Goal: Transaction & Acquisition: Book appointment/travel/reservation

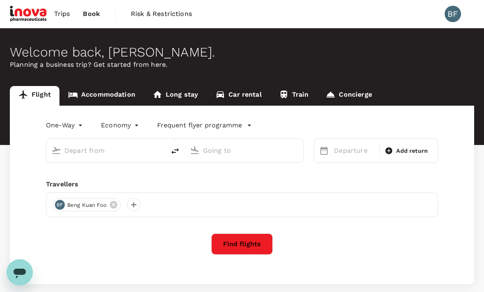
click at [102, 98] on link "Accommodation" at bounding box center [101, 96] width 84 height 20
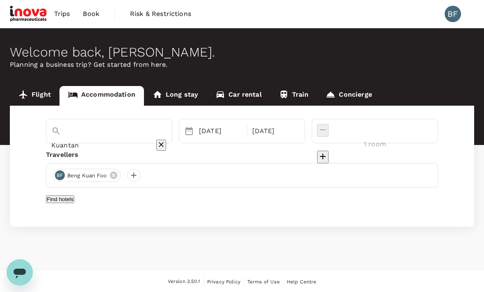
click at [91, 139] on input "Kuantan" at bounding box center [97, 145] width 93 height 13
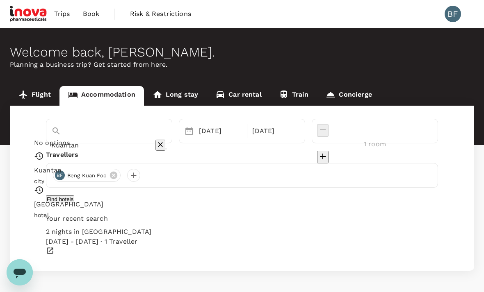
type input "Arena Boutique Hotel Kuala Terengganu"
click at [225, 131] on div "08 Sep" at bounding box center [221, 131] width 50 height 16
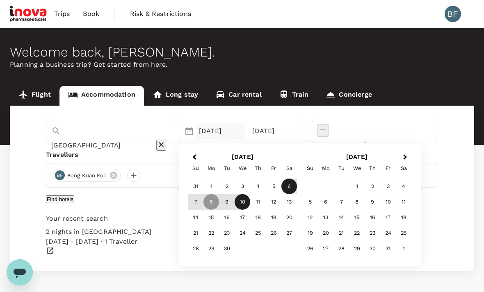
click at [297, 187] on div "6" at bounding box center [289, 187] width 16 height 16
click at [219, 201] on div "8" at bounding box center [211, 203] width 16 height 16
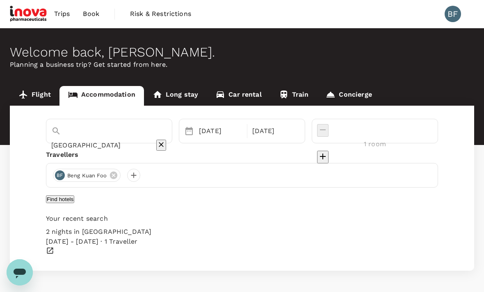
click at [74, 202] on button "Find hotels" at bounding box center [60, 200] width 28 height 8
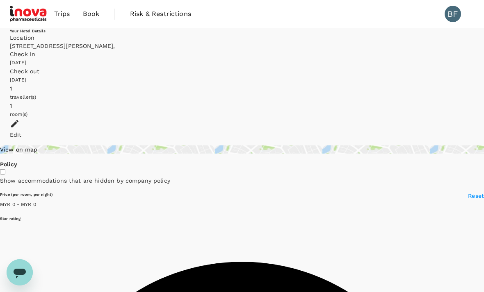
type input "MYR"
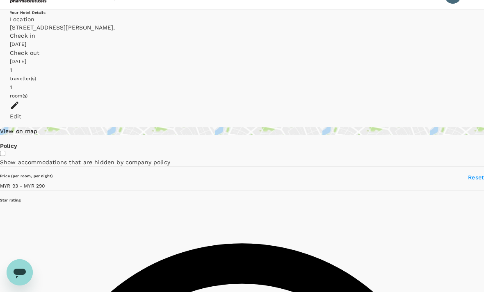
scroll to position [19, 0]
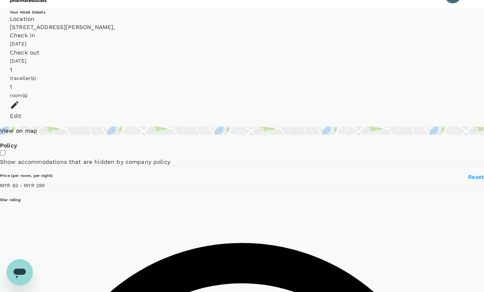
click at [45, 189] on span at bounding box center [45, 185] width 0 height 7
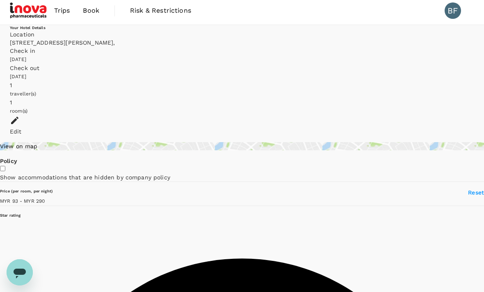
scroll to position [0, 0]
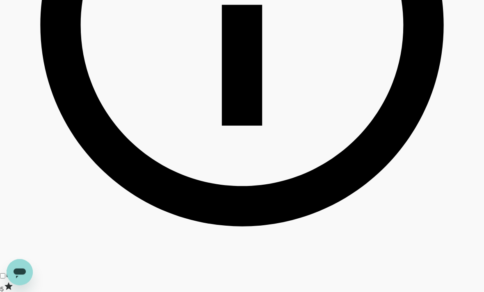
scroll to position [439, 0]
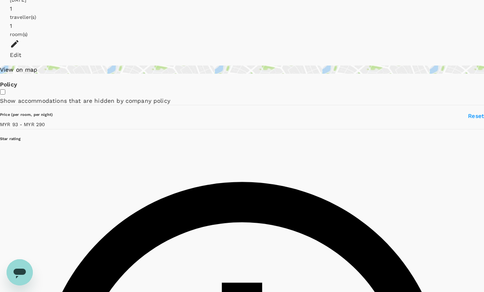
scroll to position [0, 0]
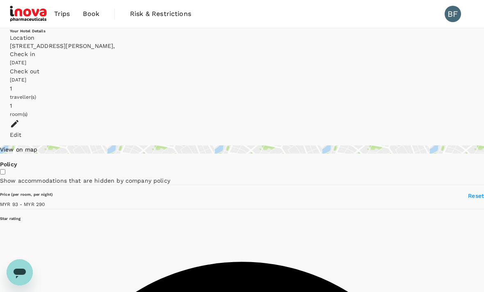
type input "289.44"
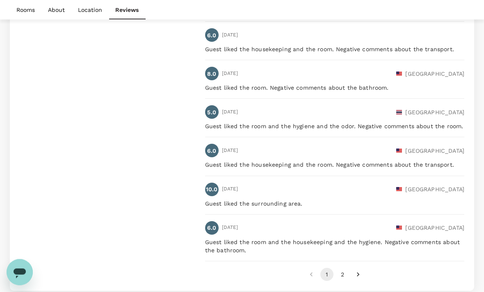
scroll to position [1060, 0]
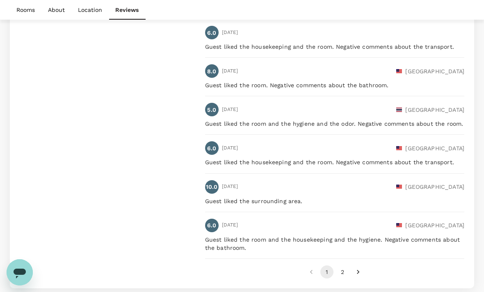
click at [360, 269] on icon "Go to next page" at bounding box center [358, 272] width 8 height 8
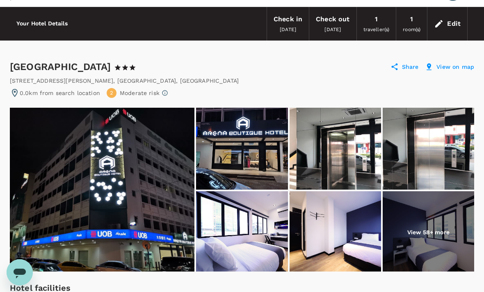
scroll to position [19, 0]
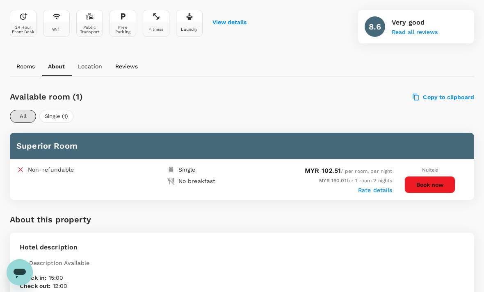
scroll to position [316, 0]
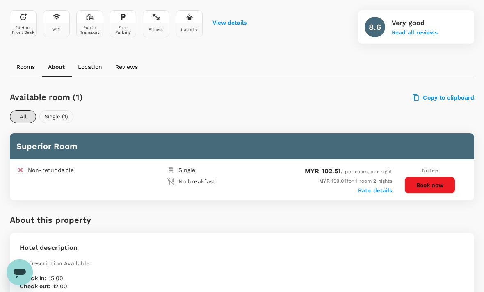
click at [58, 116] on button "Single (1)" at bounding box center [56, 116] width 34 height 13
click at [24, 119] on button "All" at bounding box center [23, 116] width 26 height 13
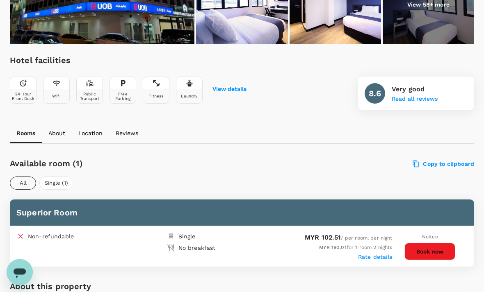
scroll to position [251, 0]
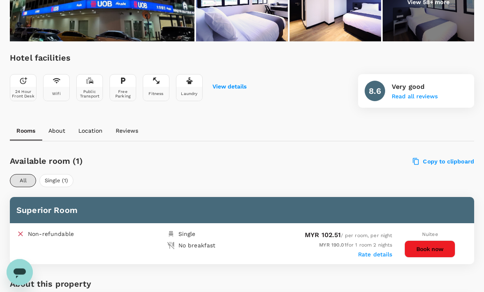
click at [57, 130] on p "About" at bounding box center [56, 131] width 17 height 8
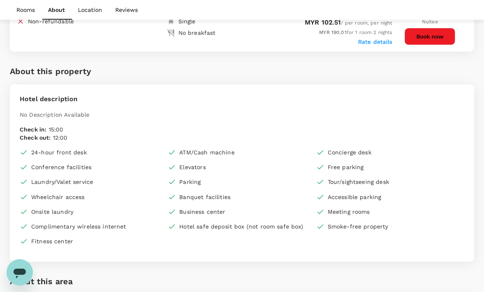
scroll to position [502, 0]
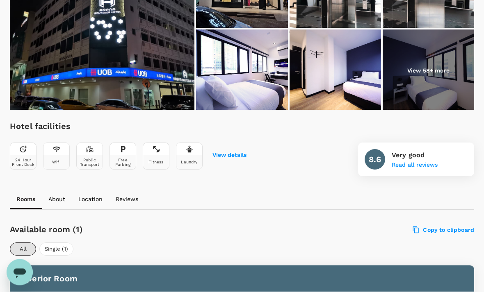
click at [89, 197] on p "Location" at bounding box center [90, 200] width 24 height 8
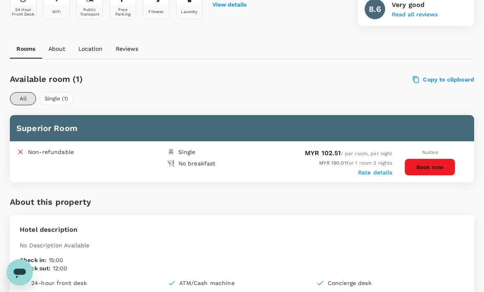
scroll to position [332, 0]
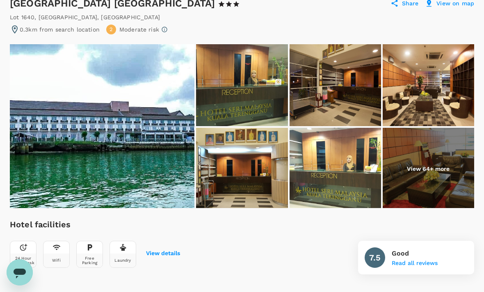
scroll to position [73, 0]
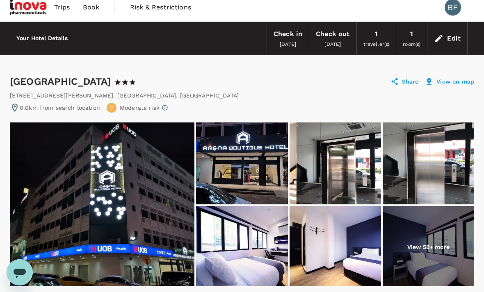
scroll to position [1, 0]
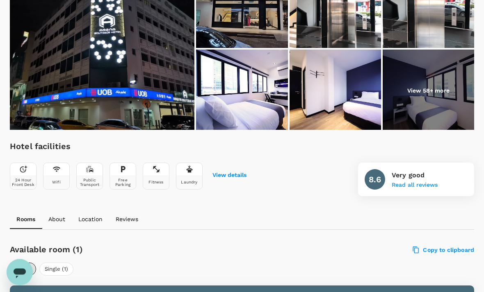
scroll to position [164, 0]
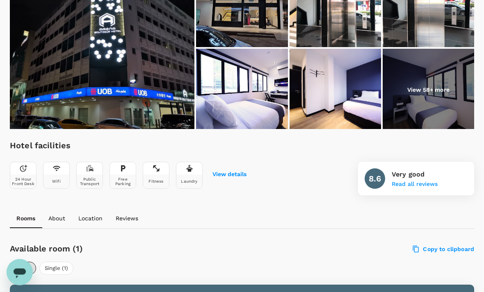
click at [426, 93] on p "View 58+ more" at bounding box center [428, 90] width 42 height 8
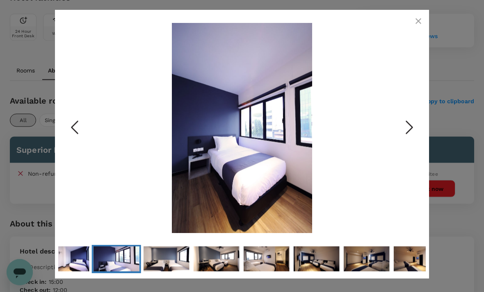
scroll to position [312, 0]
click at [404, 140] on icon "Next Slide" at bounding box center [409, 127] width 25 height 25
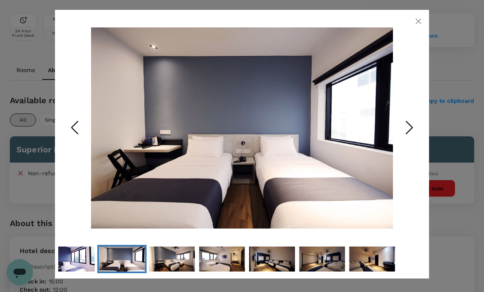
click at [411, 140] on icon "Next Slide" at bounding box center [409, 127] width 25 height 25
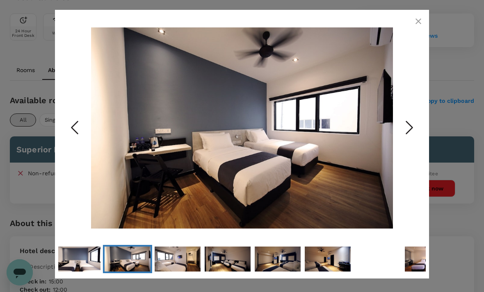
click at [411, 140] on icon "Next Slide" at bounding box center [409, 127] width 25 height 25
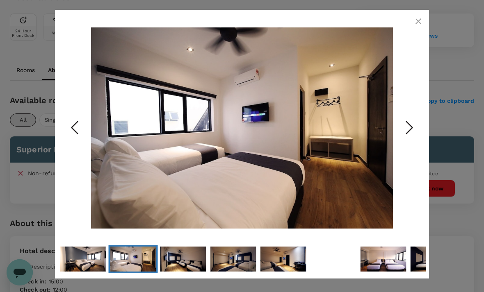
click at [413, 140] on icon "Next Slide" at bounding box center [409, 127] width 25 height 25
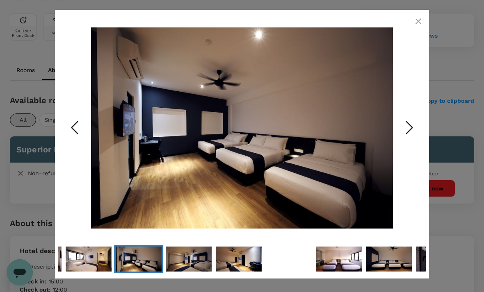
click at [410, 140] on icon "Next Slide" at bounding box center [409, 127] width 25 height 25
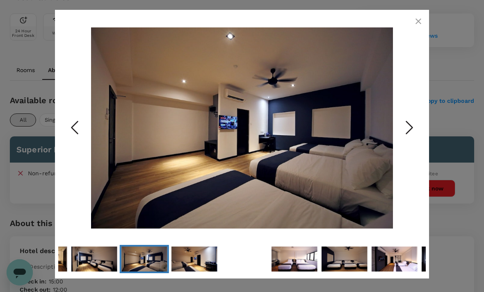
click at [410, 134] on polyline "Next Slide" at bounding box center [409, 127] width 6 height 12
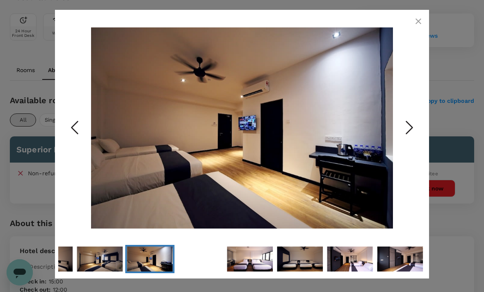
click at [409, 134] on polyline "Next Slide" at bounding box center [409, 127] width 6 height 12
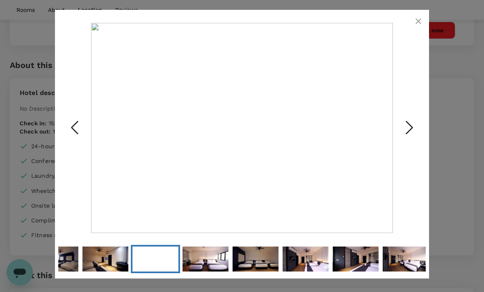
scroll to position [471, 0]
click at [410, 140] on icon "Next Slide" at bounding box center [409, 127] width 25 height 25
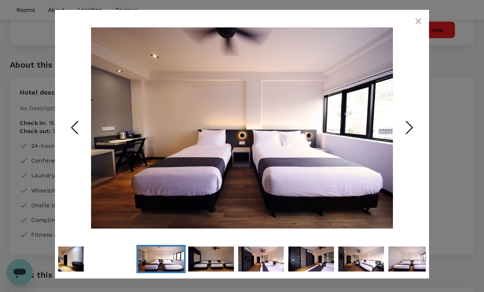
click at [411, 134] on polyline "Next Slide" at bounding box center [409, 127] width 6 height 12
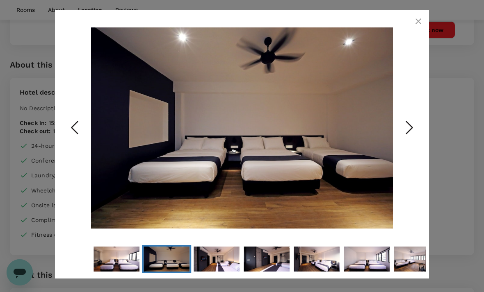
click at [408, 140] on icon "Next Slide" at bounding box center [409, 127] width 25 height 25
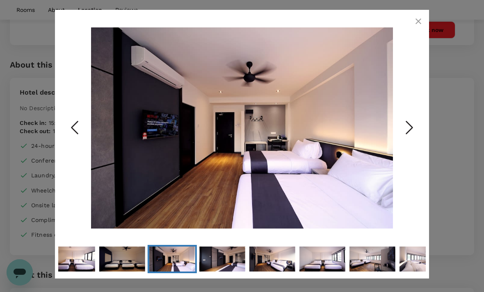
click at [411, 140] on icon "Next Slide" at bounding box center [409, 127] width 25 height 25
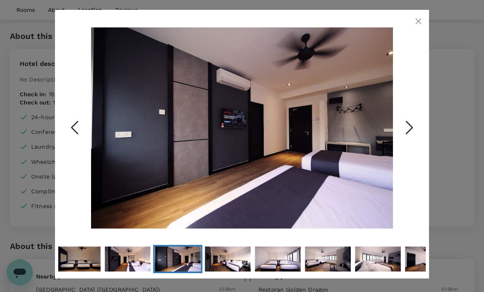
scroll to position [502, 0]
click at [409, 140] on icon "Next Slide" at bounding box center [409, 127] width 25 height 25
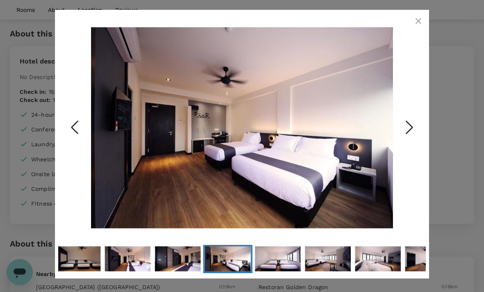
scroll to position [503, 0]
click at [409, 134] on polyline "Next Slide" at bounding box center [409, 127] width 6 height 12
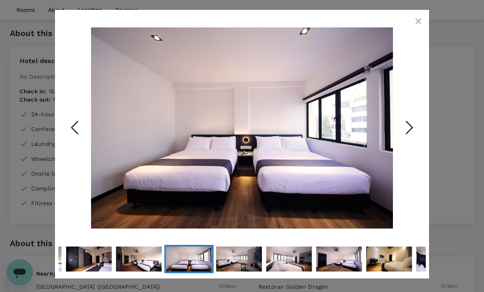
click at [408, 140] on icon "Next Slide" at bounding box center [409, 127] width 25 height 25
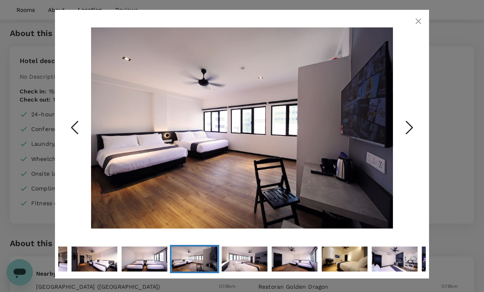
click at [410, 134] on polyline "Next Slide" at bounding box center [409, 127] width 6 height 12
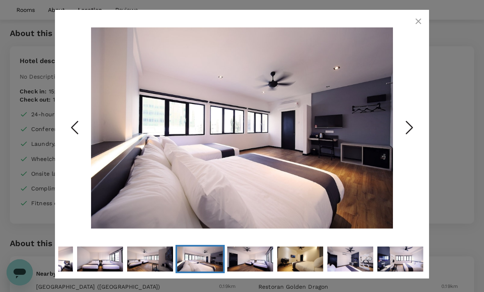
click at [409, 140] on icon "Next Slide" at bounding box center [409, 127] width 25 height 25
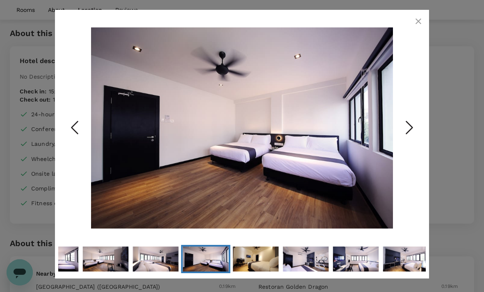
click at [411, 134] on polyline "Next Slide" at bounding box center [409, 127] width 6 height 12
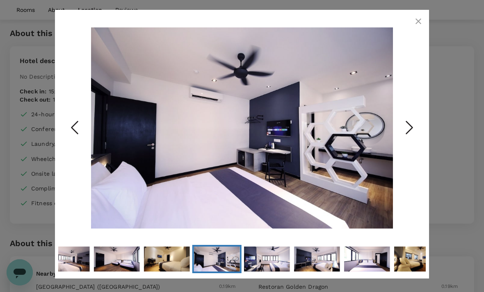
click at [284, 142] on img "Go to Slide 25" at bounding box center [242, 128] width 302 height 210
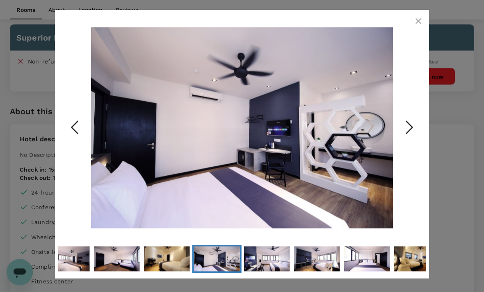
scroll to position [425, 0]
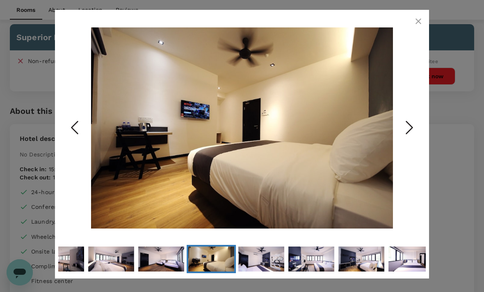
click at [326, 149] on img "Go to Slide 24" at bounding box center [242, 128] width 302 height 210
click at [335, 150] on img "Go to Slide 24" at bounding box center [242, 128] width 302 height 210
click at [81, 139] on icon "Previous Slide" at bounding box center [74, 127] width 25 height 25
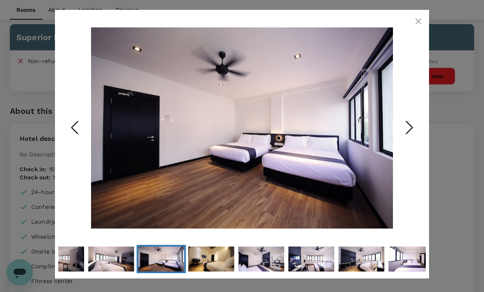
click at [82, 140] on icon "Previous Slide" at bounding box center [74, 127] width 25 height 25
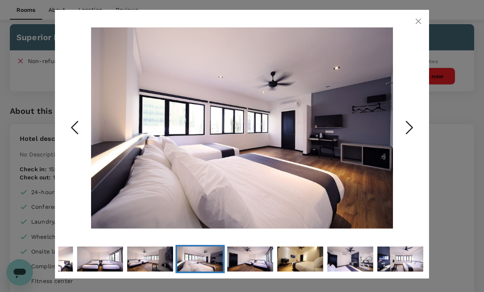
click at [79, 140] on icon "Previous Slide" at bounding box center [74, 127] width 25 height 25
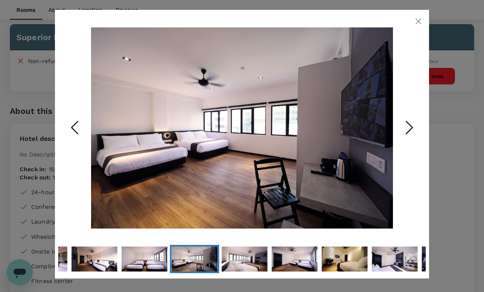
click at [81, 140] on icon "Previous Slide" at bounding box center [74, 127] width 25 height 25
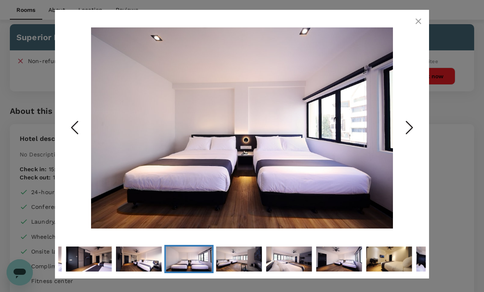
click at [81, 140] on icon "Previous Slide" at bounding box center [74, 127] width 25 height 25
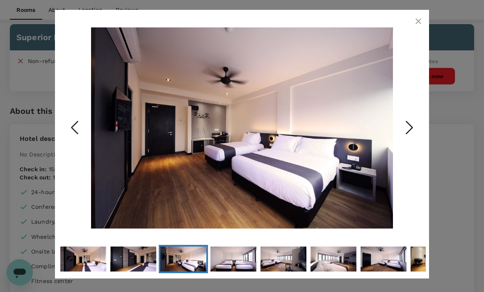
click at [77, 140] on icon "Previous Slide" at bounding box center [74, 127] width 25 height 25
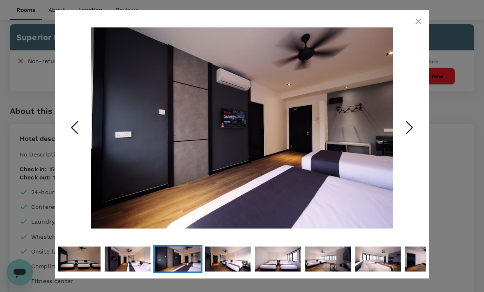
click at [417, 23] on icon "button" at bounding box center [418, 21] width 6 height 6
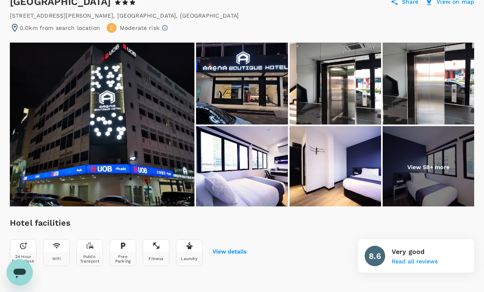
scroll to position [73, 0]
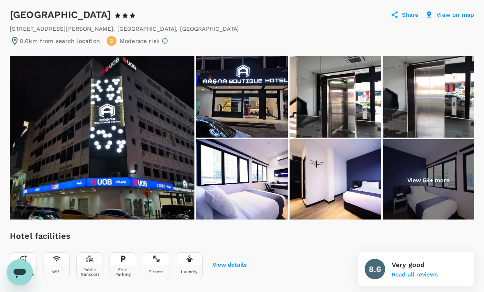
click at [250, 177] on img at bounding box center [241, 180] width 91 height 82
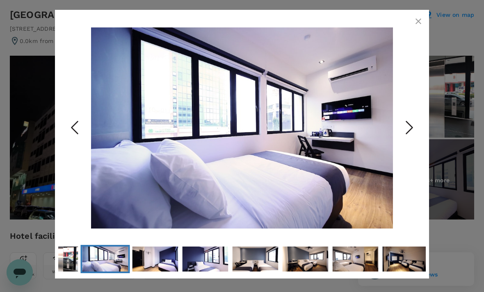
click at [417, 21] on icon "button" at bounding box center [418, 21] width 6 height 6
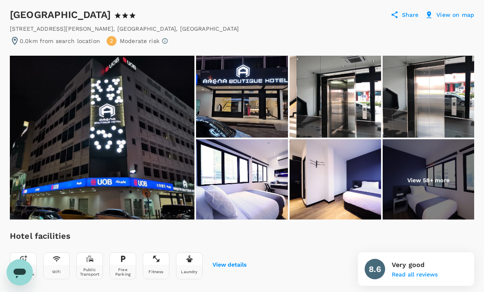
click at [340, 172] on img at bounding box center [335, 180] width 91 height 82
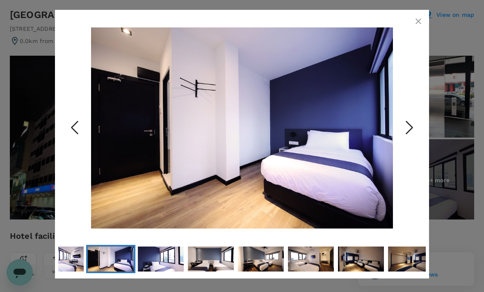
click at [411, 140] on icon "Next Slide" at bounding box center [409, 127] width 25 height 25
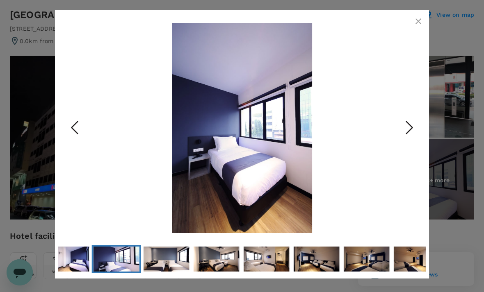
click at [265, 150] on img "Go to Slide 7" at bounding box center [242, 128] width 302 height 210
click at [87, 143] on button "Previous Slide" at bounding box center [74, 128] width 33 height 67
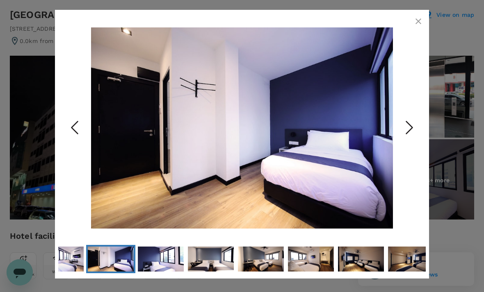
click at [84, 140] on icon "Previous Slide" at bounding box center [74, 127] width 25 height 25
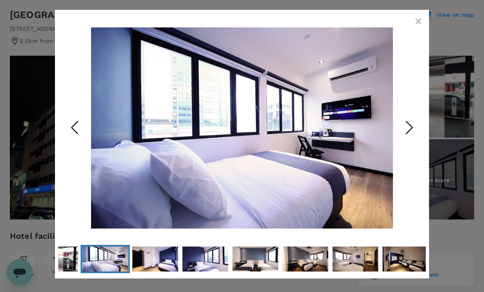
click at [80, 140] on icon "Previous Slide" at bounding box center [74, 127] width 25 height 25
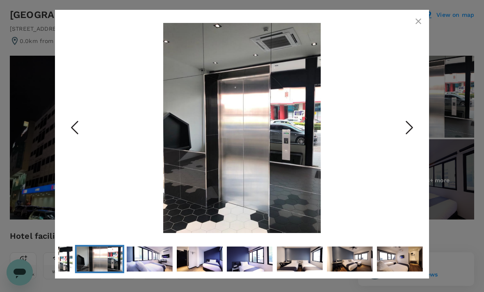
click at [74, 140] on icon "Previous Slide" at bounding box center [74, 127] width 25 height 25
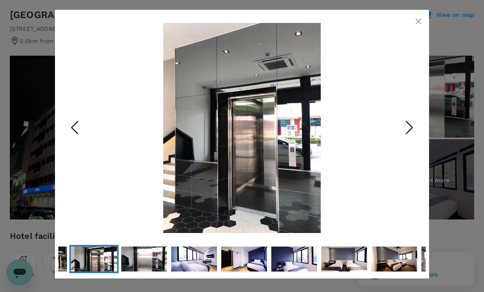
click at [75, 140] on icon "Previous Slide" at bounding box center [74, 127] width 25 height 25
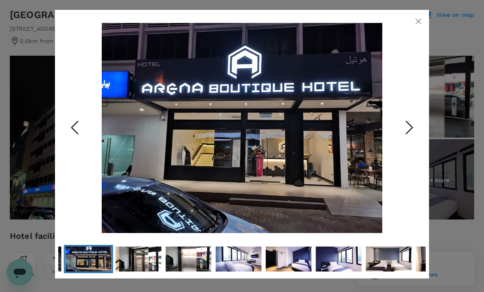
click at [75, 140] on icon "Previous Slide" at bounding box center [74, 127] width 25 height 25
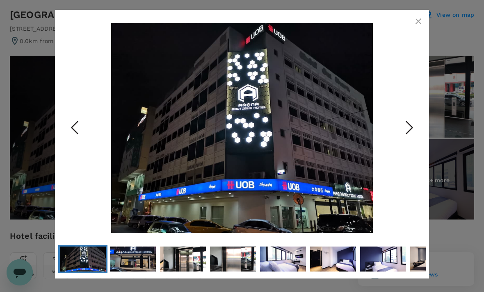
click at [421, 21] on icon "button" at bounding box center [418, 21] width 10 height 10
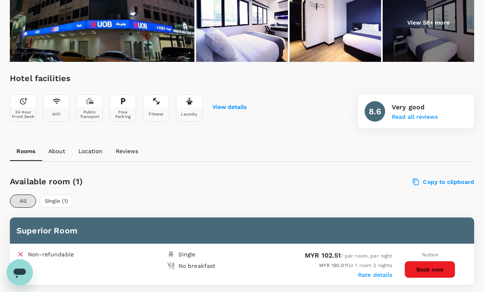
scroll to position [233, 0]
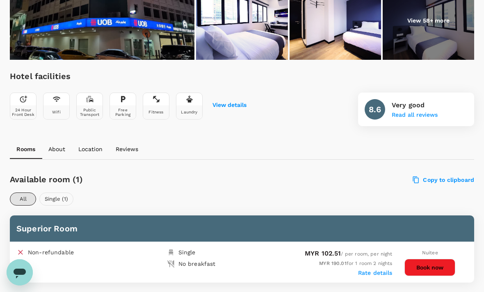
click at [56, 197] on button "Single (1)" at bounding box center [56, 199] width 34 height 13
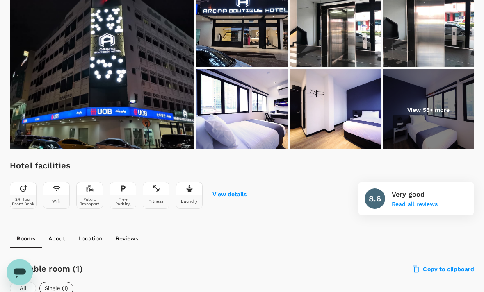
scroll to position [145, 0]
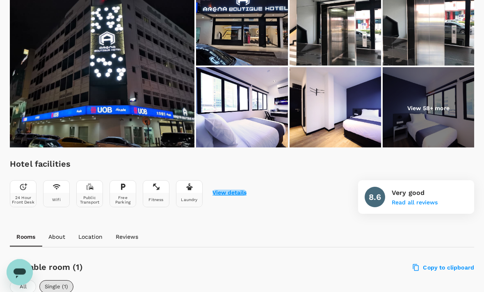
click at [224, 190] on button "View details" at bounding box center [229, 193] width 34 height 7
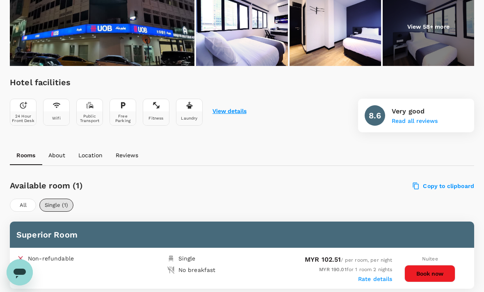
scroll to position [227, 0]
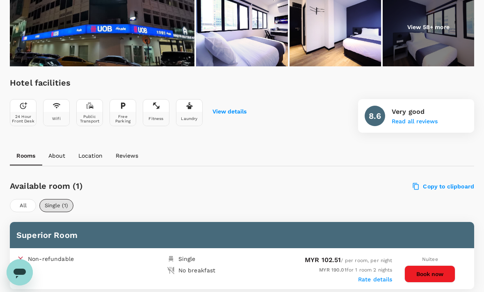
click at [436, 271] on button "Book now" at bounding box center [429, 274] width 51 height 17
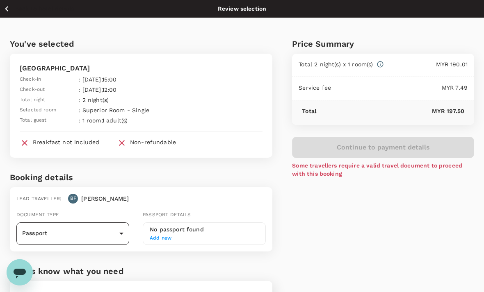
click at [120, 228] on body "Back to hotel details Review selection You've selected Arena Boutique Hotel Kua…" at bounding box center [242, 194] width 484 height 389
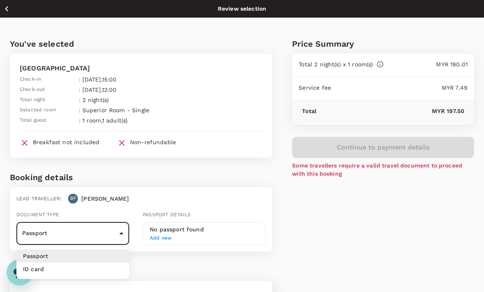
click at [38, 268] on p "ID card" at bounding box center [33, 269] width 21 height 8
type input "Id card"
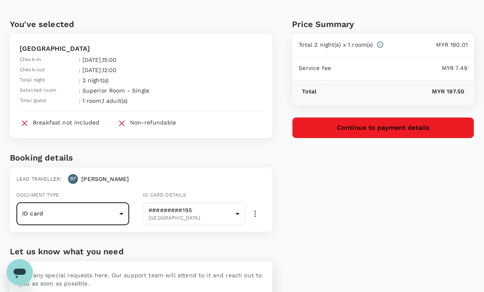
scroll to position [20, 0]
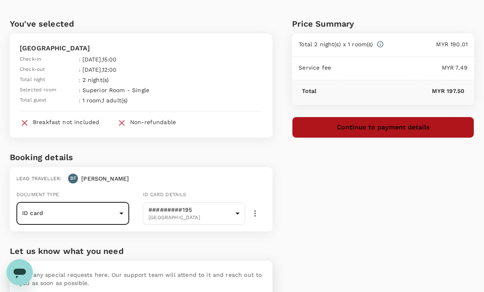
click at [405, 125] on button "Continue to payment details" at bounding box center [383, 127] width 182 height 21
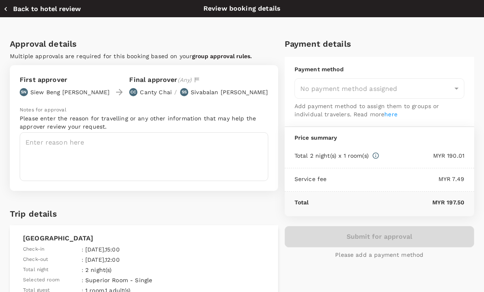
type input "9f8e9c79-23f6-426d-826d-2a23002dd50d"
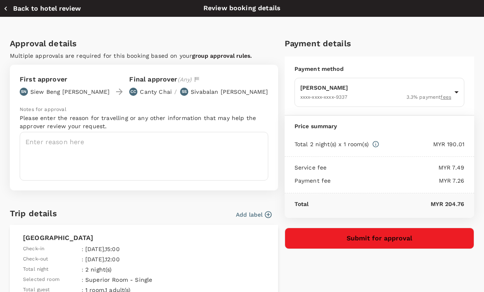
scroll to position [1, 0]
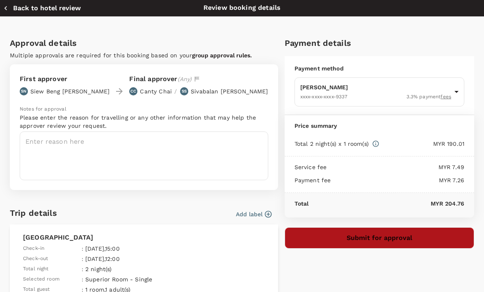
click at [404, 233] on button "Submit for approval" at bounding box center [379, 238] width 189 height 21
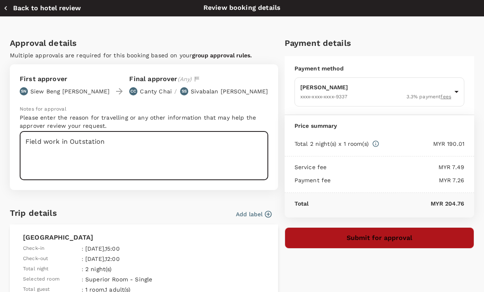
type textarea "Field work in Outstation"
click at [397, 237] on button "Submit for approval" at bounding box center [379, 238] width 189 height 21
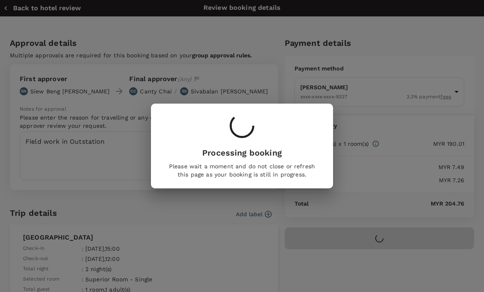
scroll to position [20, 0]
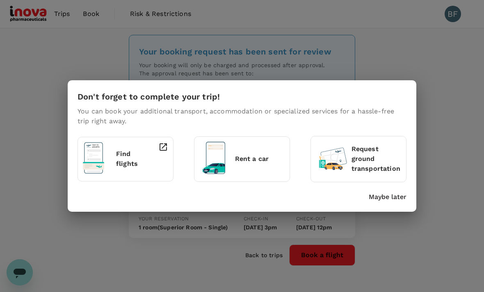
click at [388, 195] on p "Maybe later" at bounding box center [388, 197] width 38 height 10
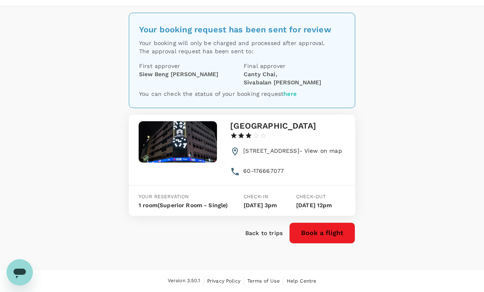
scroll to position [18, 0]
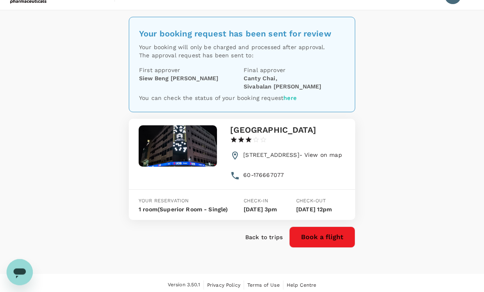
click at [268, 242] on p "Back to trips" at bounding box center [263, 238] width 37 height 8
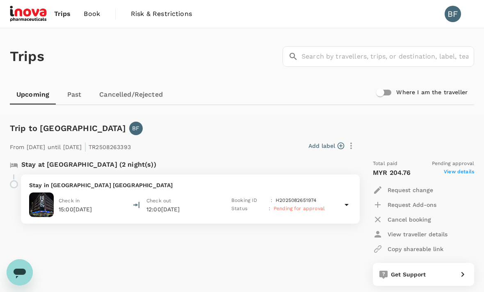
click at [89, 13] on span "Book" at bounding box center [92, 14] width 16 height 10
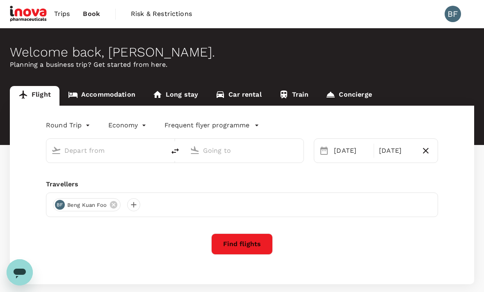
click at [117, 95] on link "Accommodation" at bounding box center [101, 96] width 84 height 20
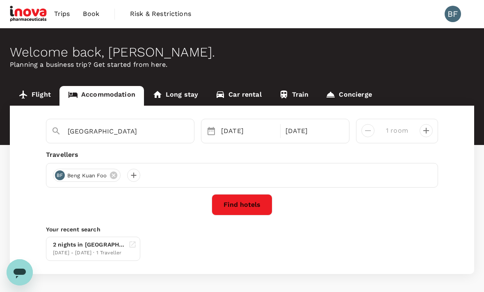
click at [152, 133] on input "Arena Boutique Hotel Kuala Terengganu" at bounding box center [117, 131] width 98 height 13
type input "Kuantan"
click at [229, 129] on div "06 Sep" at bounding box center [248, 131] width 61 height 16
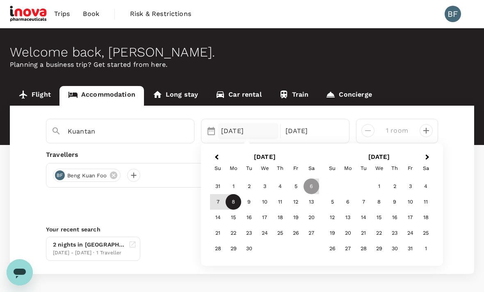
click at [234, 203] on div "8" at bounding box center [234, 203] width 16 height 16
click at [268, 203] on div "10" at bounding box center [265, 203] width 16 height 16
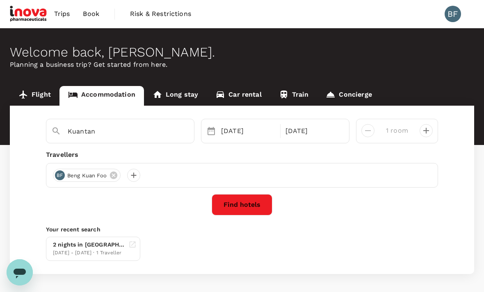
click at [244, 202] on button "Find hotels" at bounding box center [242, 204] width 61 height 21
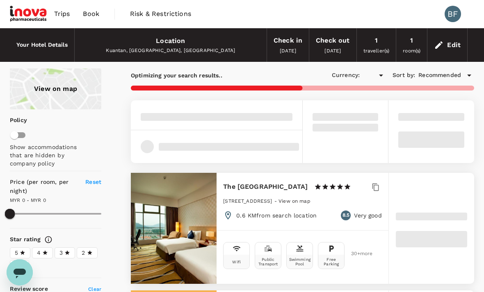
type input "476.96"
type input "MYR"
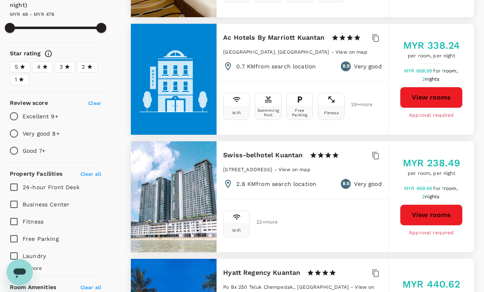
scroll to position [186, 0]
click at [438, 211] on button "View rooms" at bounding box center [431, 215] width 63 height 21
type input "476.96"
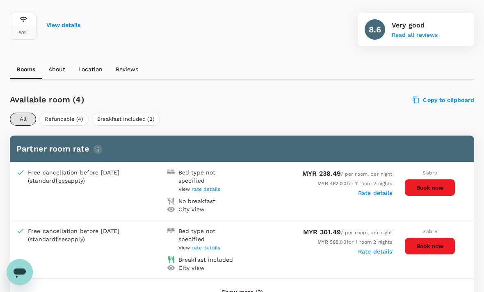
scroll to position [313, 0]
click at [432, 185] on button "Book now" at bounding box center [429, 187] width 51 height 17
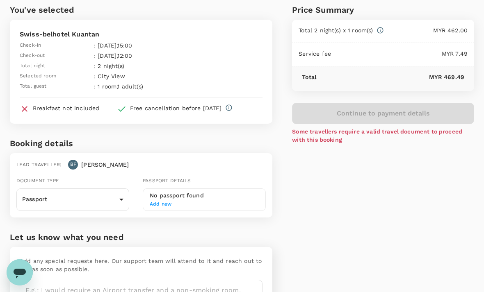
scroll to position [34, 0]
click at [126, 199] on body "Back to hotel details Review selection You've selected Swiss-belhotel Kuantan C…" at bounding box center [242, 160] width 484 height 389
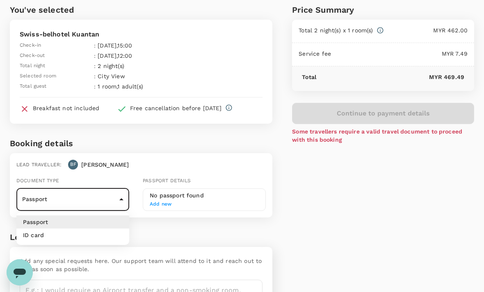
click at [78, 235] on li "ID card" at bounding box center [72, 235] width 113 height 13
type input "Id card"
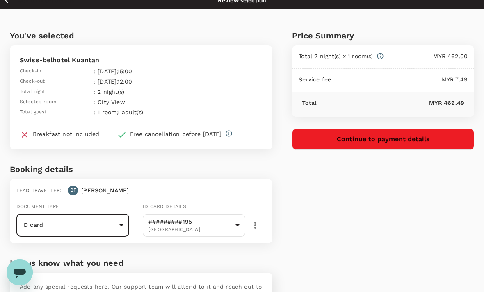
scroll to position [7, 0]
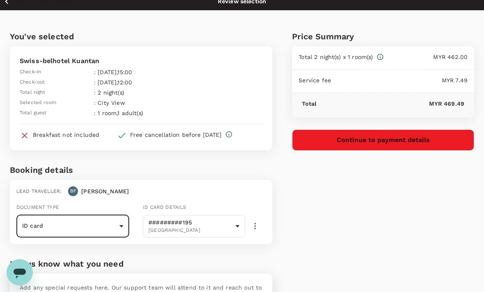
click at [413, 141] on button "Continue to payment details" at bounding box center [383, 140] width 182 height 21
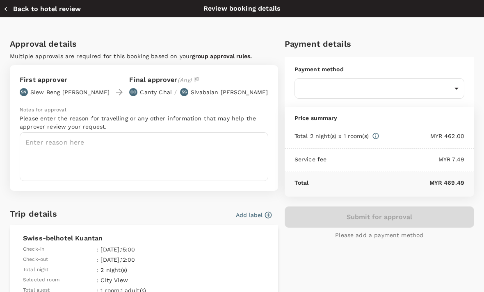
type input "9f8e9c79-23f6-426d-826d-2a23002dd50d"
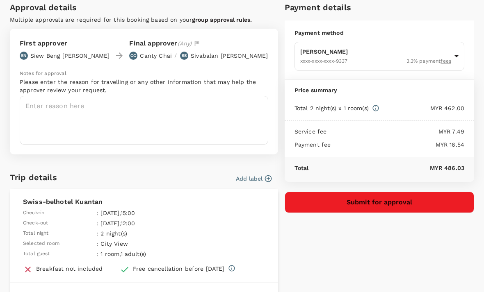
scroll to position [36, 0]
click at [397, 196] on button "Submit for approval" at bounding box center [379, 202] width 189 height 21
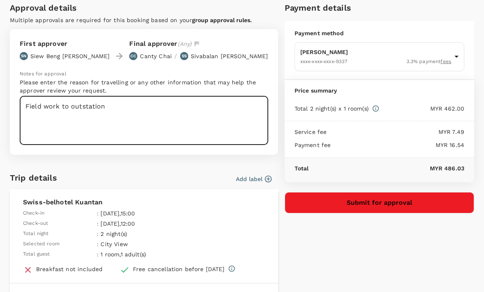
type textarea "Field work to outstation"
click at [403, 200] on button "Submit for approval" at bounding box center [379, 202] width 189 height 21
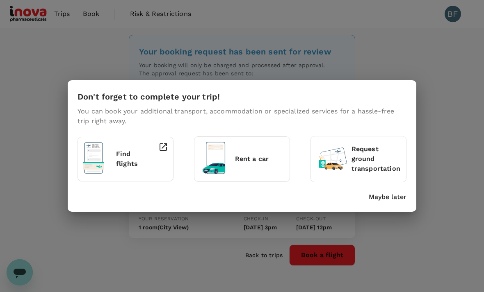
click at [392, 198] on p "Maybe later" at bounding box center [388, 197] width 38 height 10
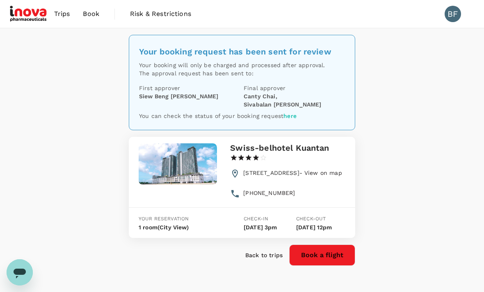
click at [269, 260] on p "Back to trips" at bounding box center [263, 255] width 37 height 8
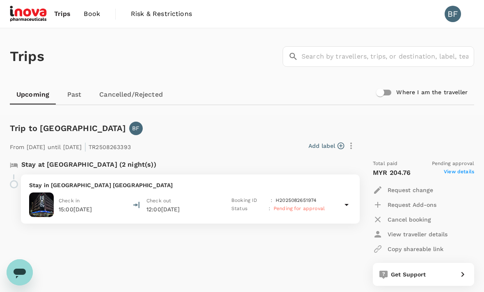
click at [94, 14] on span "Book" at bounding box center [92, 14] width 16 height 10
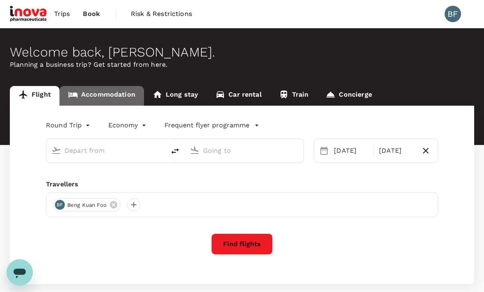
click at [112, 95] on link "Accommodation" at bounding box center [101, 96] width 84 height 20
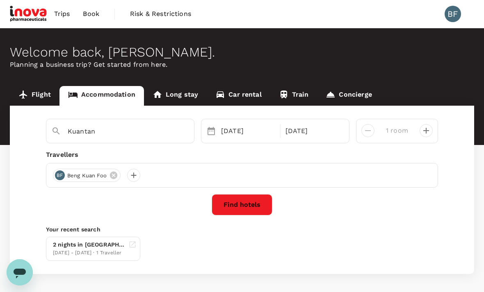
scroll to position [6, 0]
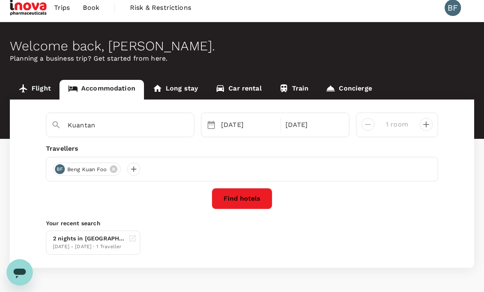
click at [158, 125] on input "Kuantan" at bounding box center [117, 125] width 98 height 13
type input "[GEOGRAPHIC_DATA]"
click at [237, 125] on div "08 Sep" at bounding box center [248, 125] width 61 height 16
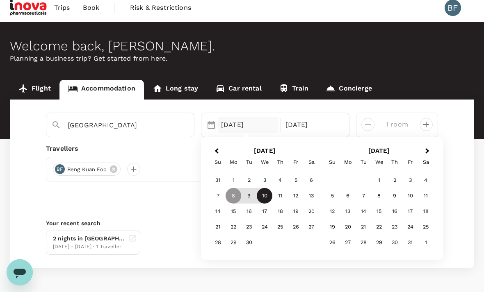
click at [263, 193] on div "10" at bounding box center [265, 197] width 16 height 16
click at [282, 196] on div "11" at bounding box center [280, 197] width 16 height 16
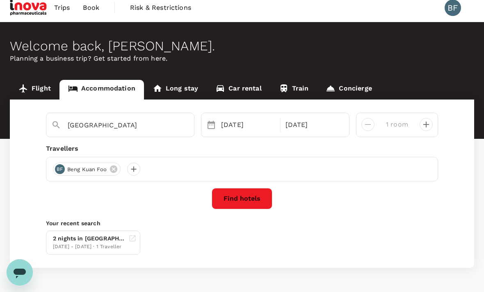
click at [246, 198] on button "Find hotels" at bounding box center [242, 198] width 61 height 21
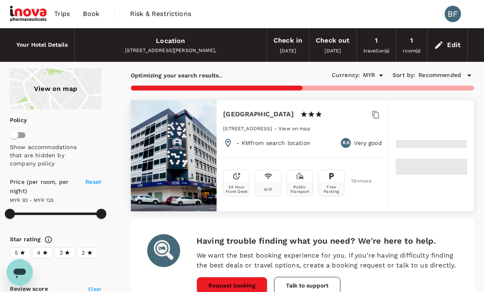
type input "124.21"
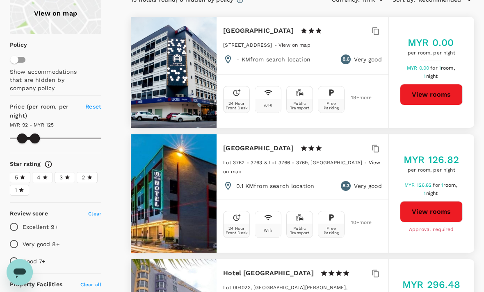
type input "60.73"
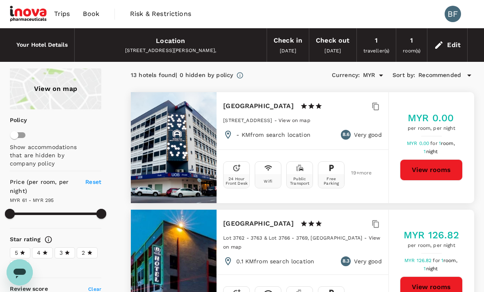
click at [433, 170] on button "View rooms" at bounding box center [431, 170] width 63 height 21
type input "293.73"
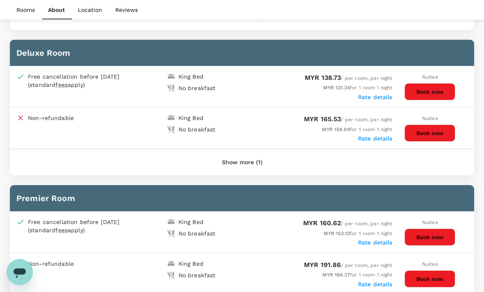
scroll to position [555, 0]
click at [442, 87] on button "Book now" at bounding box center [429, 91] width 51 height 17
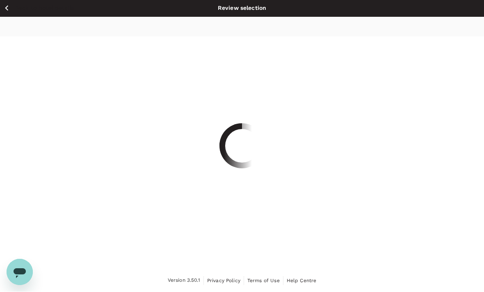
scroll to position [26, 0]
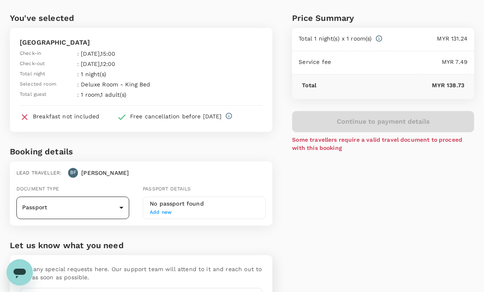
click at [109, 209] on body "Back to hotel details Review selection You've selected Arena Boutique Hotel Kua…" at bounding box center [242, 168] width 484 height 389
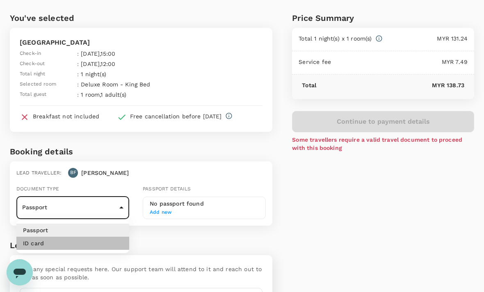
click at [35, 245] on p "ID card" at bounding box center [33, 243] width 21 height 8
type input "Id card"
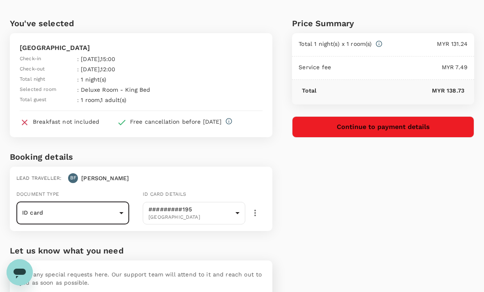
scroll to position [0, 0]
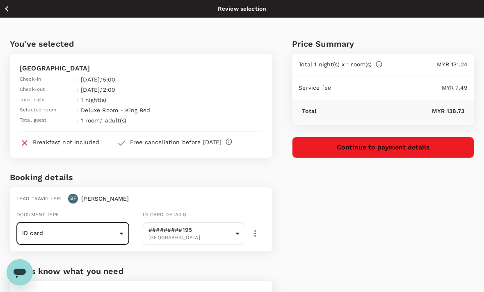
click at [410, 146] on button "Continue to payment details" at bounding box center [383, 147] width 182 height 21
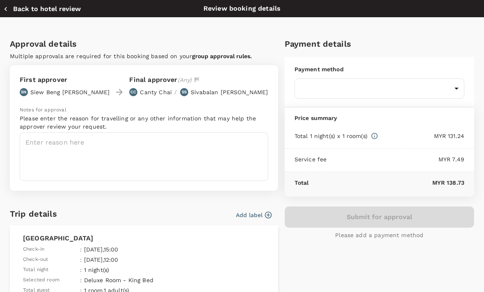
type input "9f8e9c79-23f6-426d-826d-2a23002dd50d"
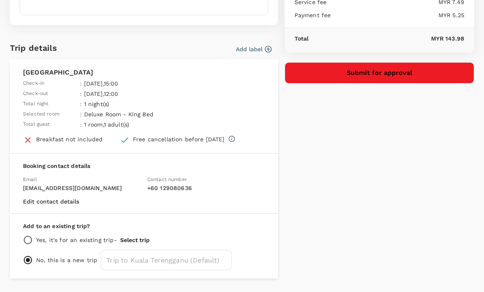
scroll to position [165, 0]
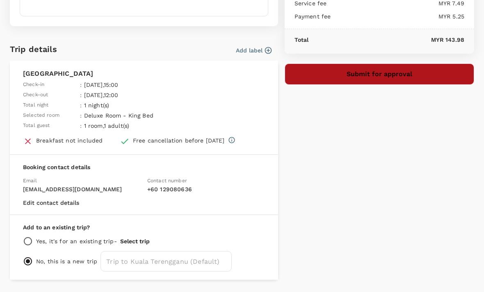
click at [399, 75] on button "Submit for approval" at bounding box center [379, 74] width 189 height 21
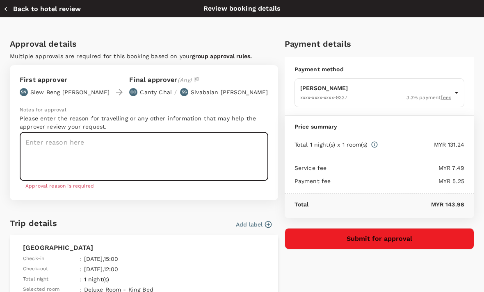
click at [49, 144] on textarea at bounding box center [144, 156] width 249 height 49
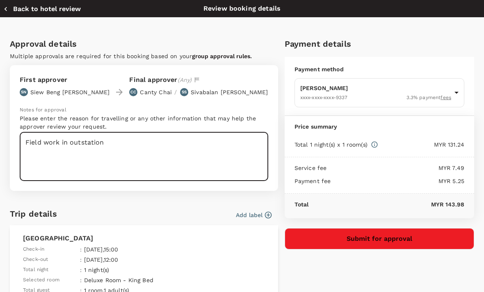
type textarea "Field work in outstation"
click at [402, 235] on button "Submit for approval" at bounding box center [379, 238] width 189 height 21
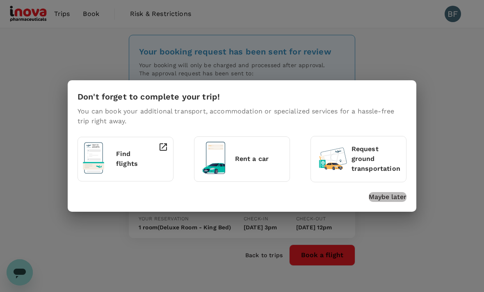
click at [388, 198] on p "Maybe later" at bounding box center [388, 197] width 38 height 10
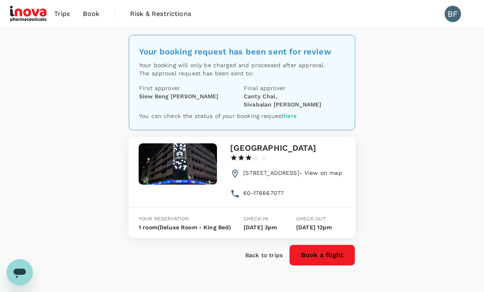
click at [406, 171] on div "Your booking request has been sent for review Your booking will only be charged…" at bounding box center [242, 160] width 484 height 264
